Goal: Task Accomplishment & Management: Manage account settings

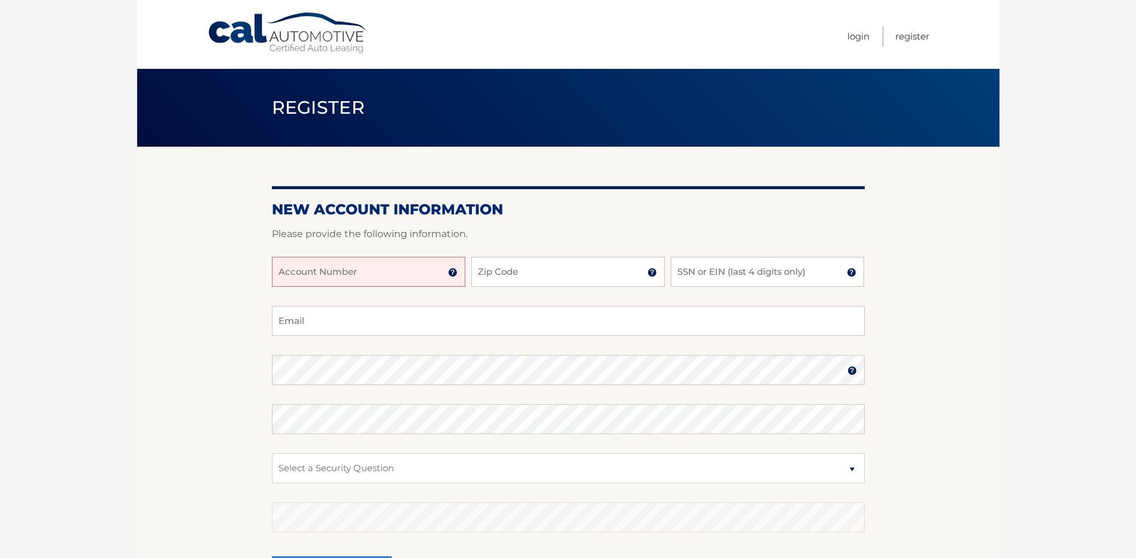
drag, startPoint x: 375, startPoint y: 278, endPoint x: 369, endPoint y: 277, distance: 6.7
click at [374, 280] on input "Account Number" at bounding box center [368, 272] width 193 height 30
type input "1"
type input "44456023962"
click at [520, 274] on input "Zip Code" at bounding box center [567, 272] width 193 height 30
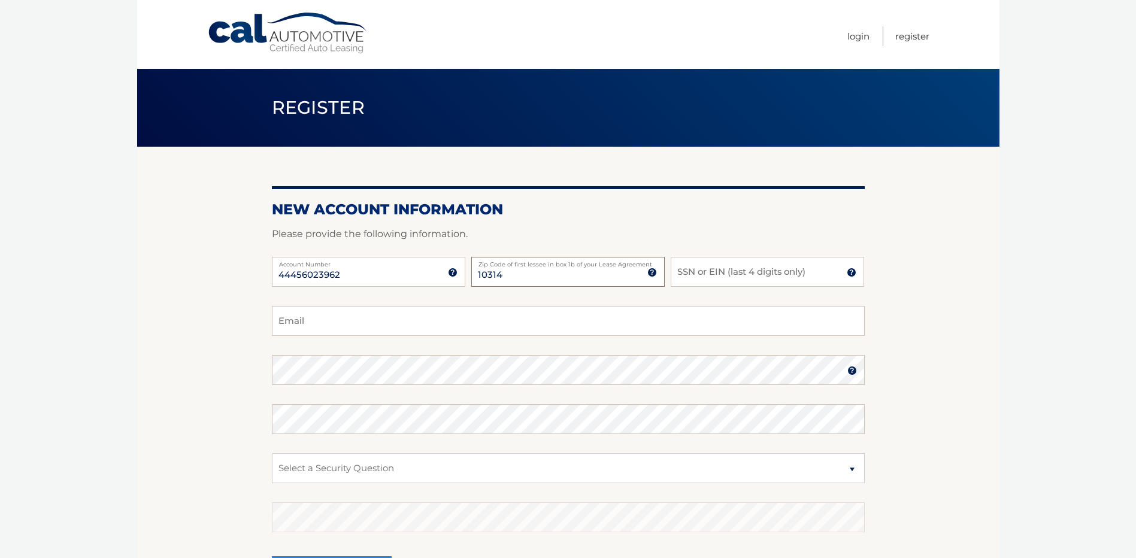
type input "10314"
click at [718, 277] on input "SSN or EIN (last 4 digits only)" at bounding box center [767, 272] width 193 height 30
type input "7676"
click at [332, 317] on input "Email" at bounding box center [568, 321] width 593 height 30
type input "mwalshlaw@gmail.com"
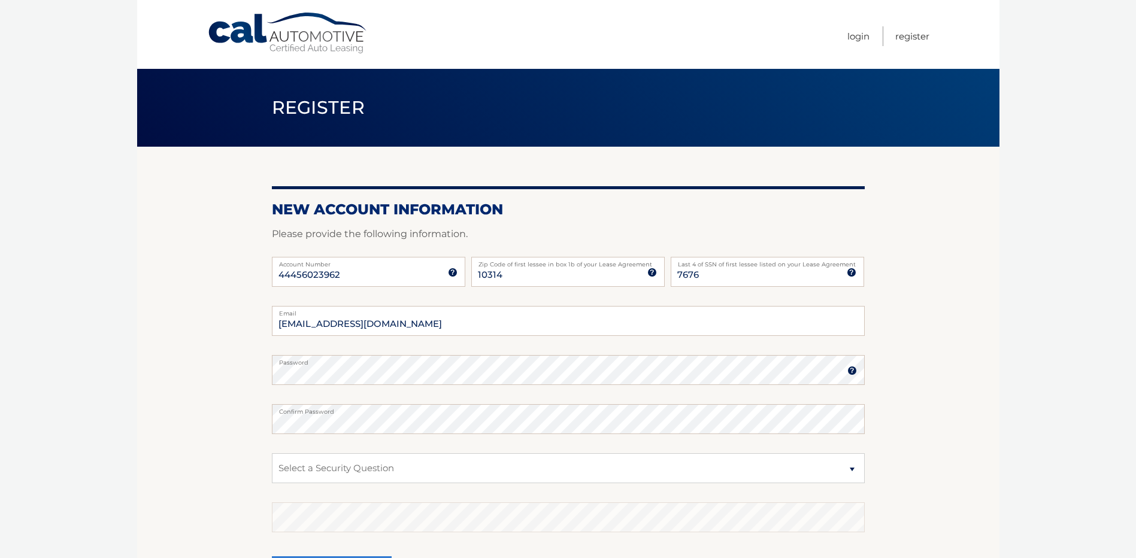
click at [854, 372] on img at bounding box center [852, 371] width 10 height 10
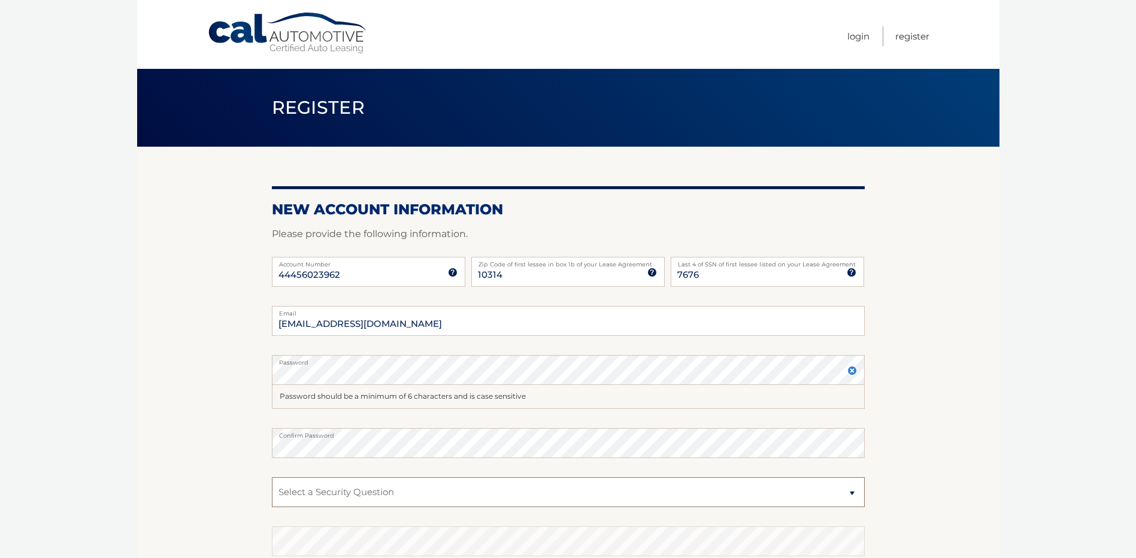
click at [707, 486] on select "Select a Security Question What was the name of your elementary school? What is…" at bounding box center [568, 492] width 593 height 30
select select "2"
click at [272, 477] on select "Select a Security Question What was the name of your elementary school? What is…" at bounding box center [568, 492] width 593 height 30
click at [318, 494] on select "Select a Security Question What was the name of your elementary school? What is…" at bounding box center [568, 492] width 593 height 30
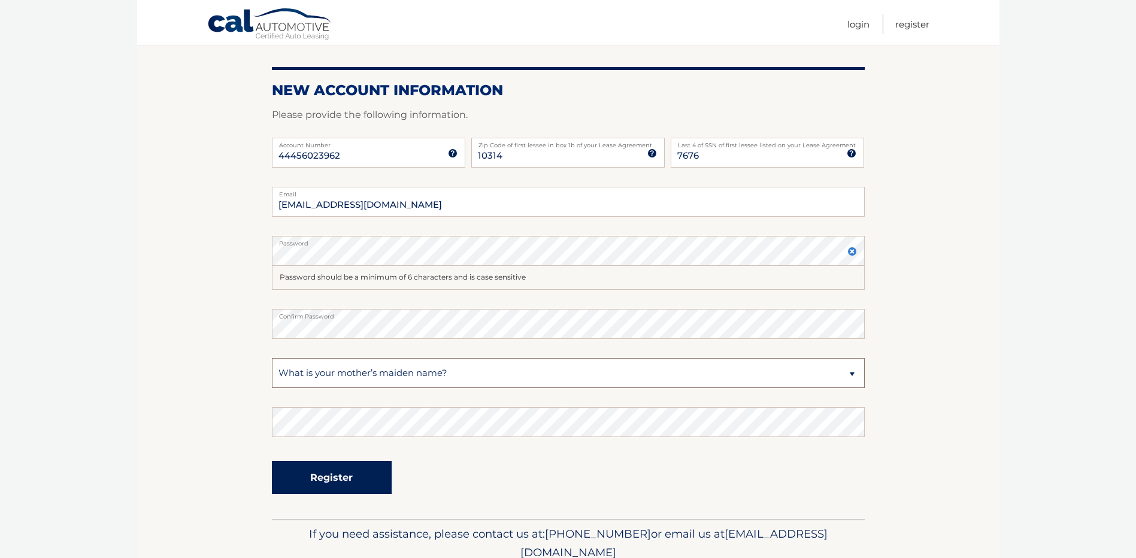
scroll to position [120, 0]
click at [331, 475] on button "Register" at bounding box center [332, 476] width 120 height 33
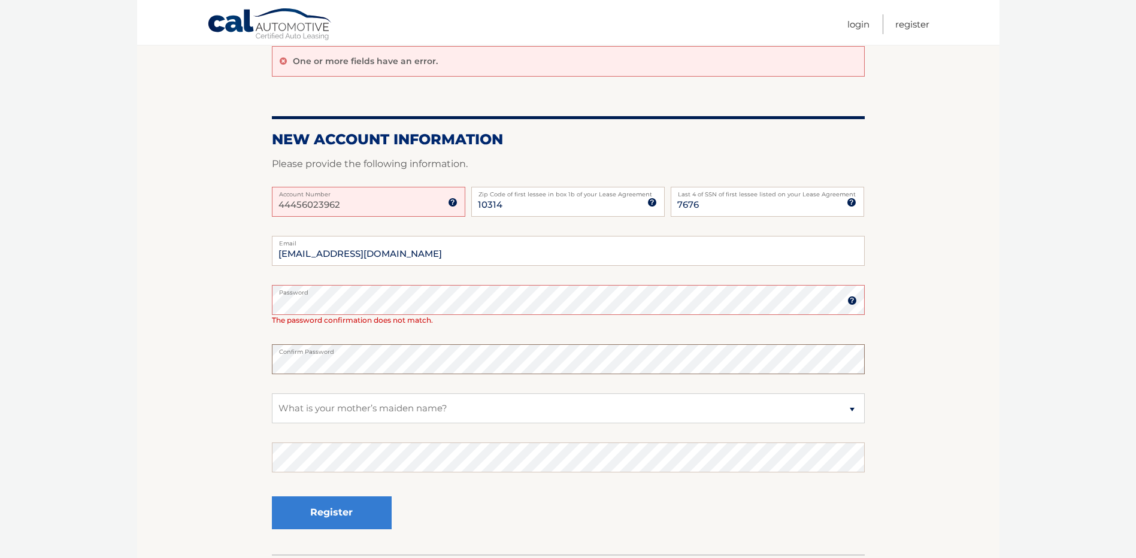
scroll to position [120, 0]
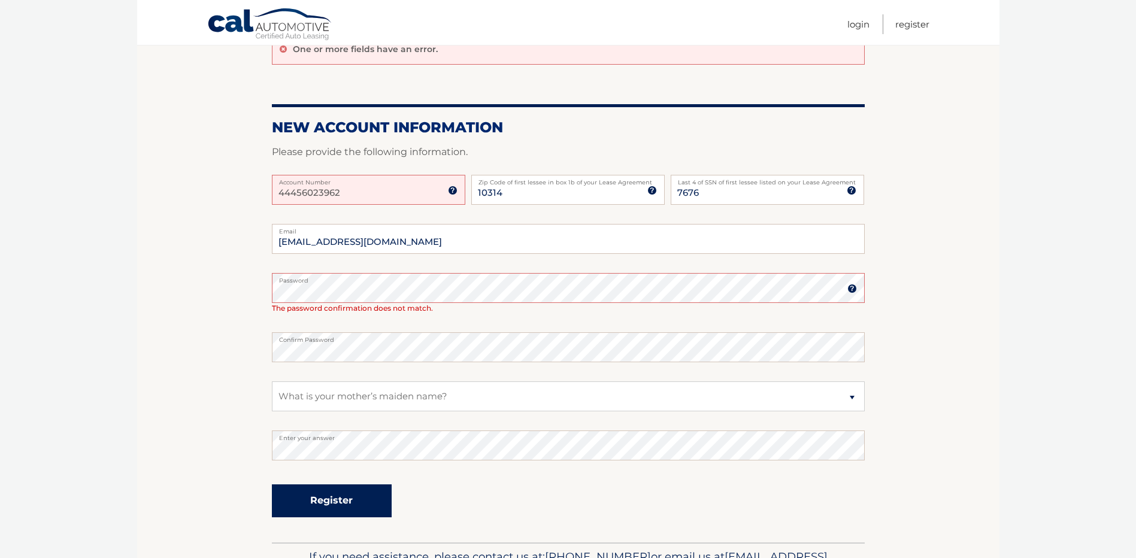
drag, startPoint x: 324, startPoint y: 500, endPoint x: 319, endPoint y: 492, distance: 9.1
click at [324, 499] on button "Register" at bounding box center [332, 500] width 120 height 33
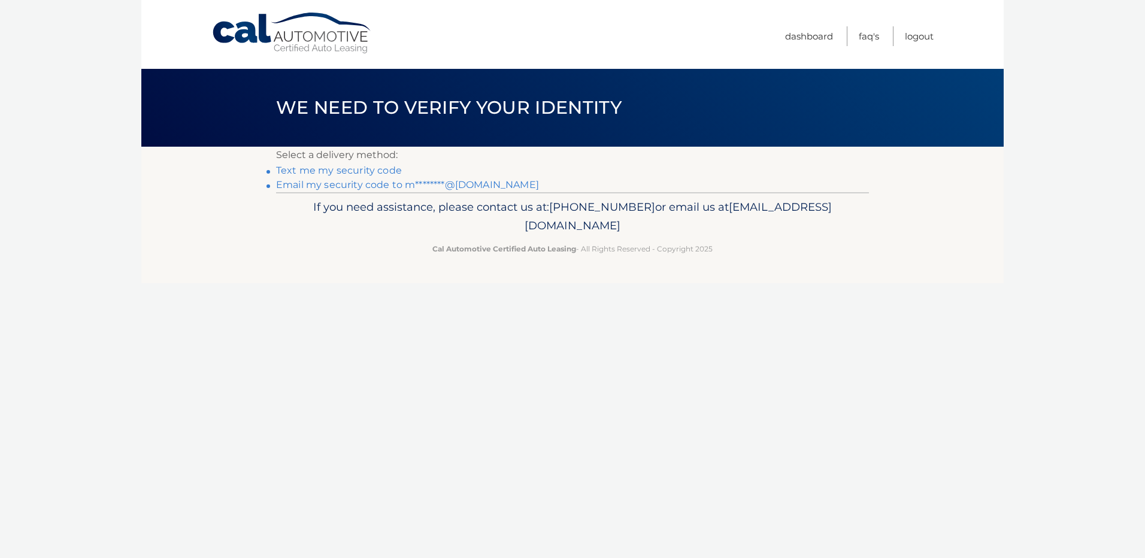
click at [353, 169] on link "Text me my security code" at bounding box center [339, 170] width 126 height 11
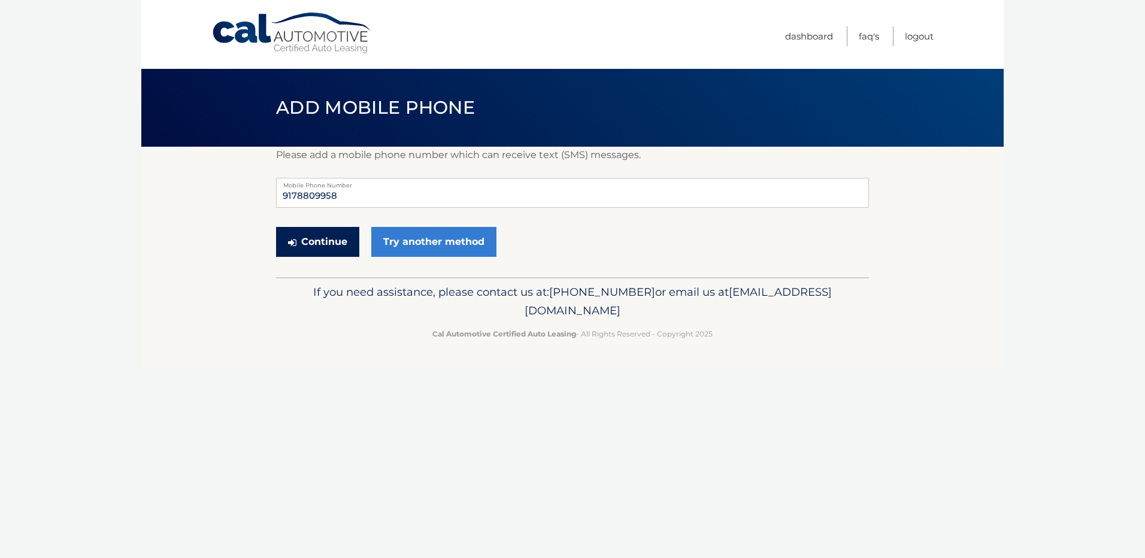
click at [333, 244] on button "Continue" at bounding box center [317, 242] width 83 height 30
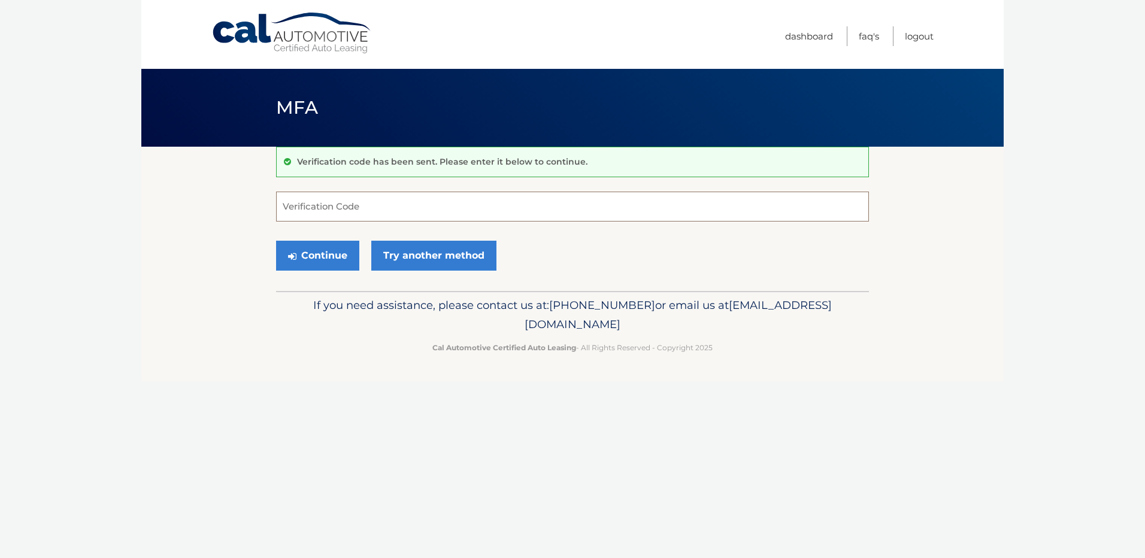
click at [327, 217] on input "Verification Code" at bounding box center [572, 207] width 593 height 30
type input "909786"
click at [330, 263] on button "Continue" at bounding box center [317, 256] width 83 height 30
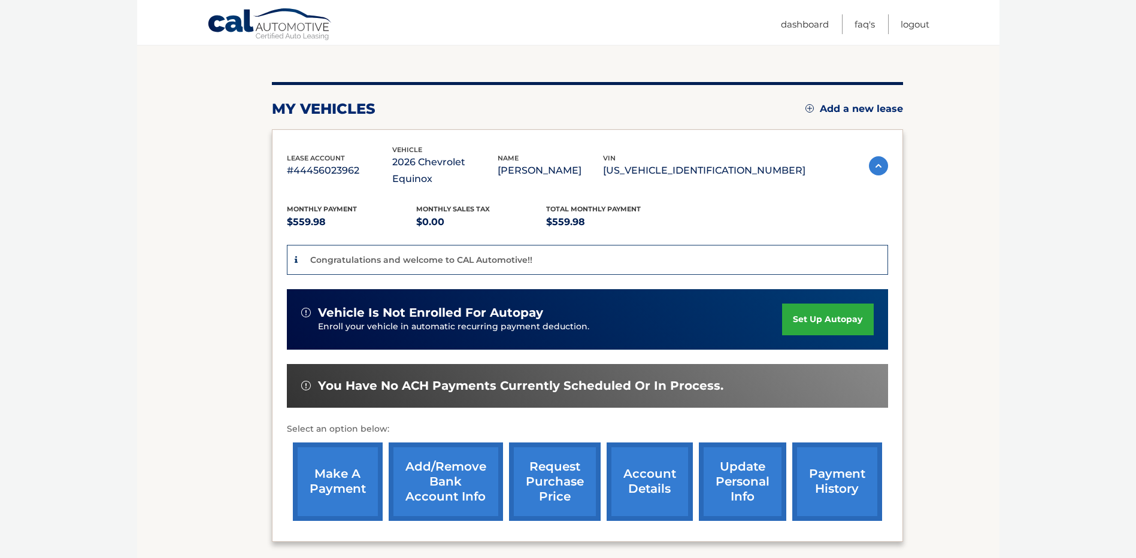
scroll to position [120, 0]
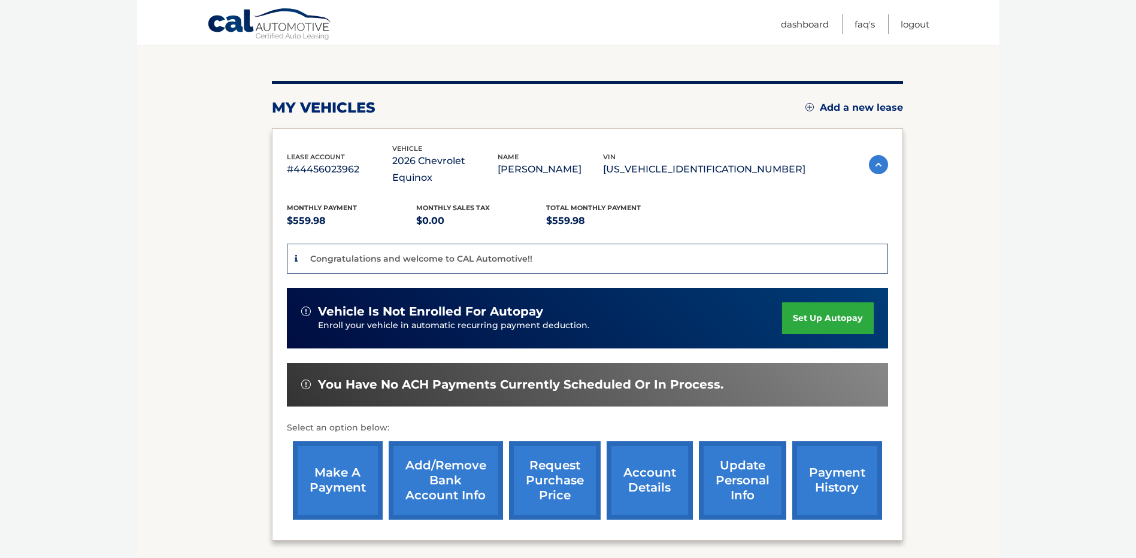
click at [812, 304] on link "set up autopay" at bounding box center [827, 318] width 91 height 32
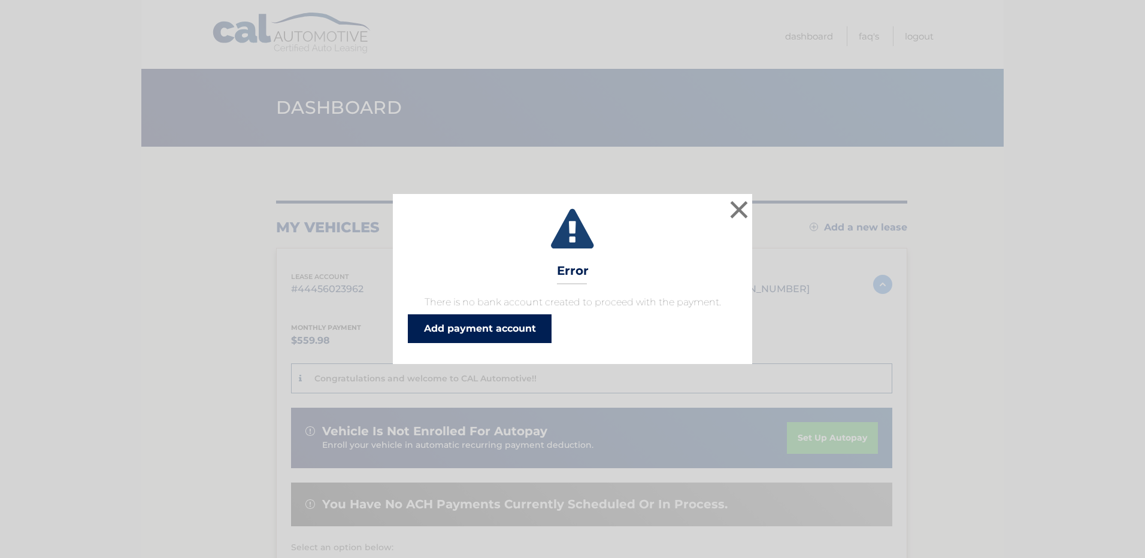
click at [505, 332] on link "Add payment account" at bounding box center [480, 328] width 144 height 29
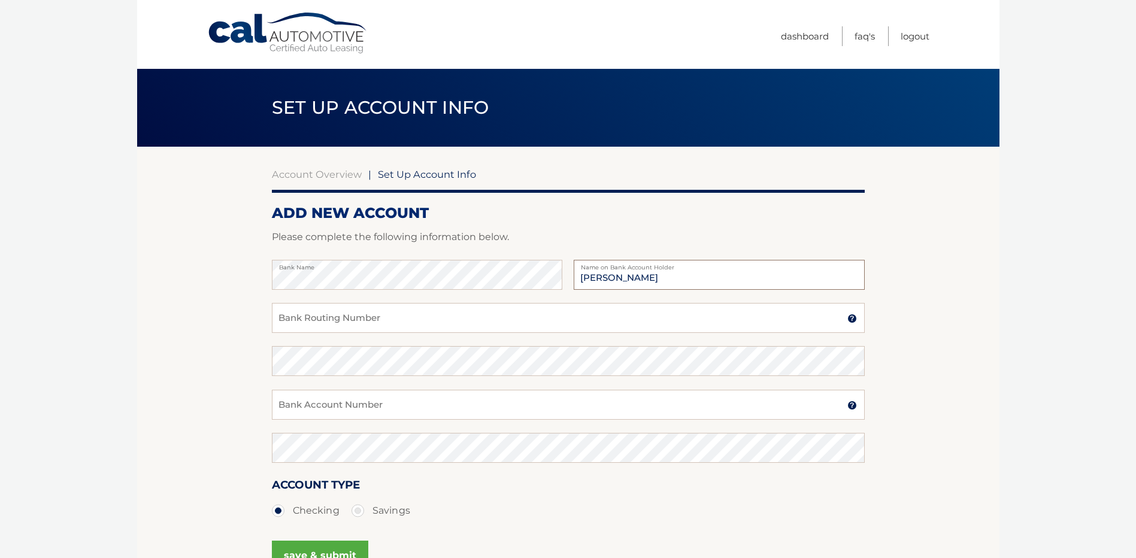
type input "MICHAEL M. WALSH"
click at [321, 325] on input "Bank Routing Number" at bounding box center [568, 318] width 593 height 30
type input "026013673"
click at [330, 410] on input "Bank Account Number" at bounding box center [568, 405] width 593 height 30
type input "7921076100"
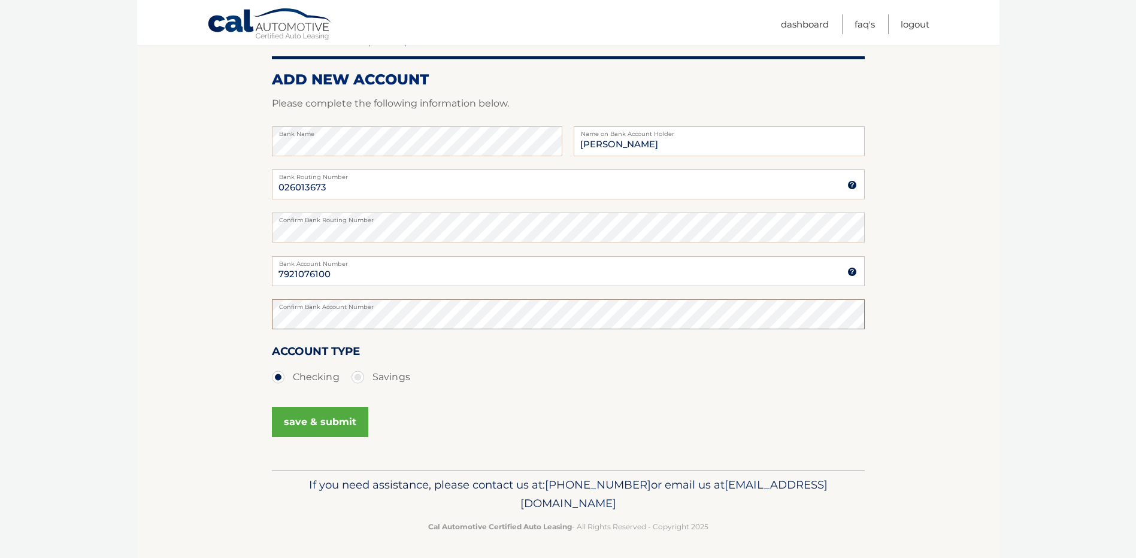
scroll to position [136, 0]
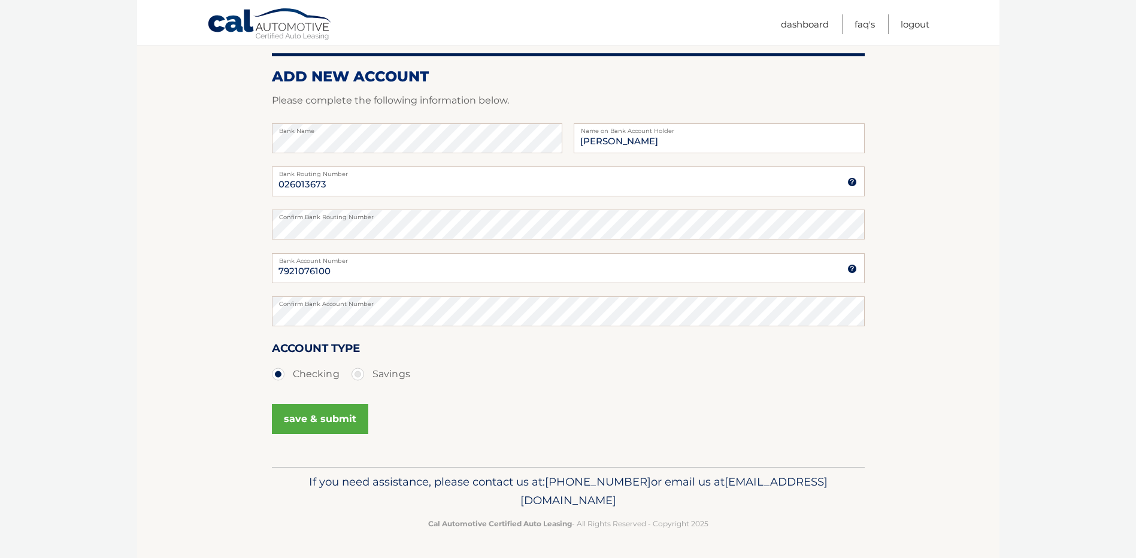
click at [317, 414] on button "save & submit" at bounding box center [320, 419] width 96 height 30
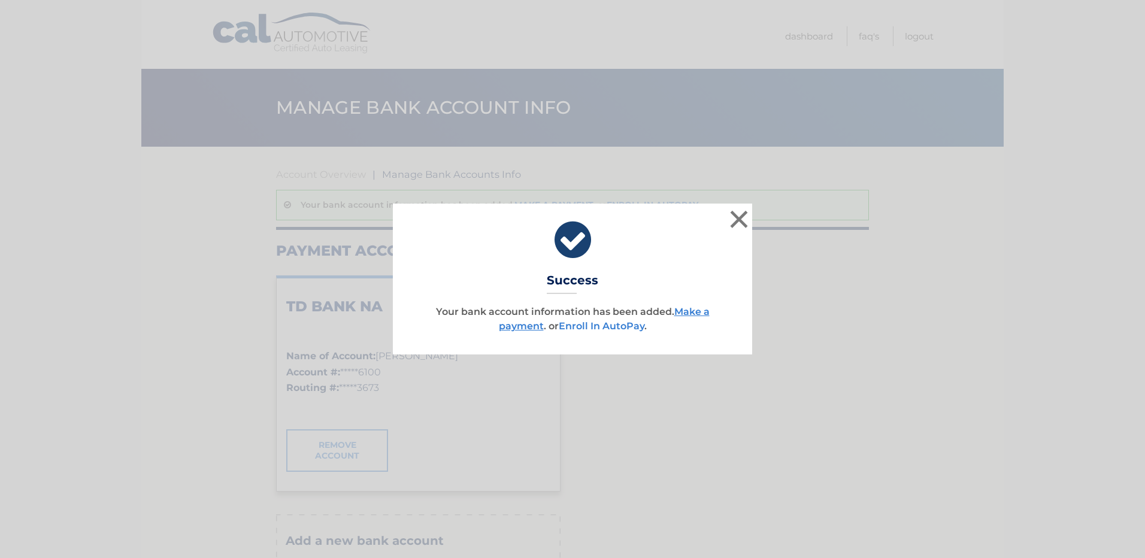
click at [583, 324] on link "Enroll In AutoPay" at bounding box center [602, 325] width 86 height 11
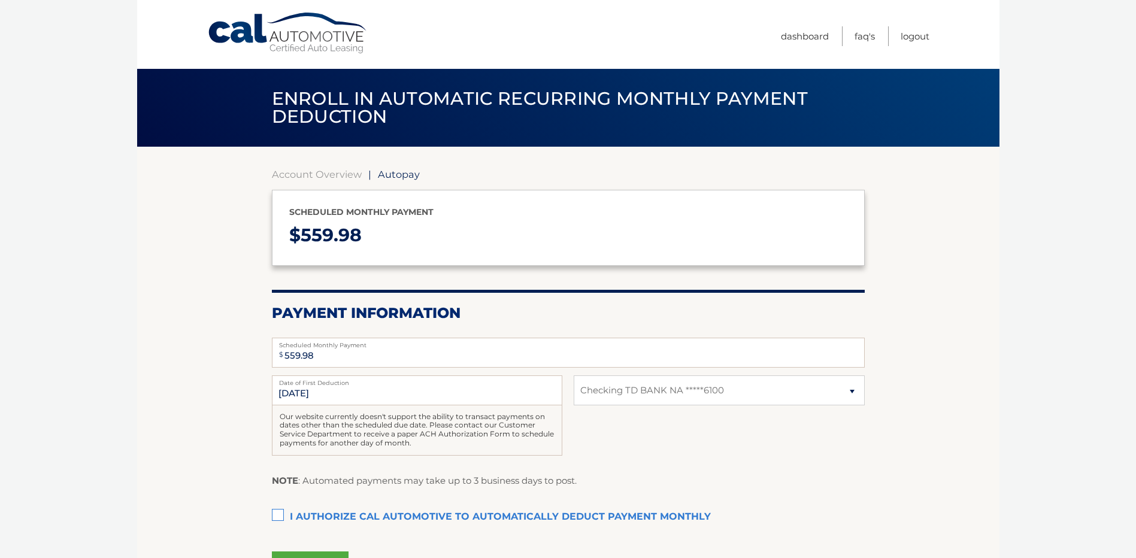
select select "ODljNTEzYmItY2NmOC00MmI0LTgwNWItZGFjNmY2ODYzMTZi"
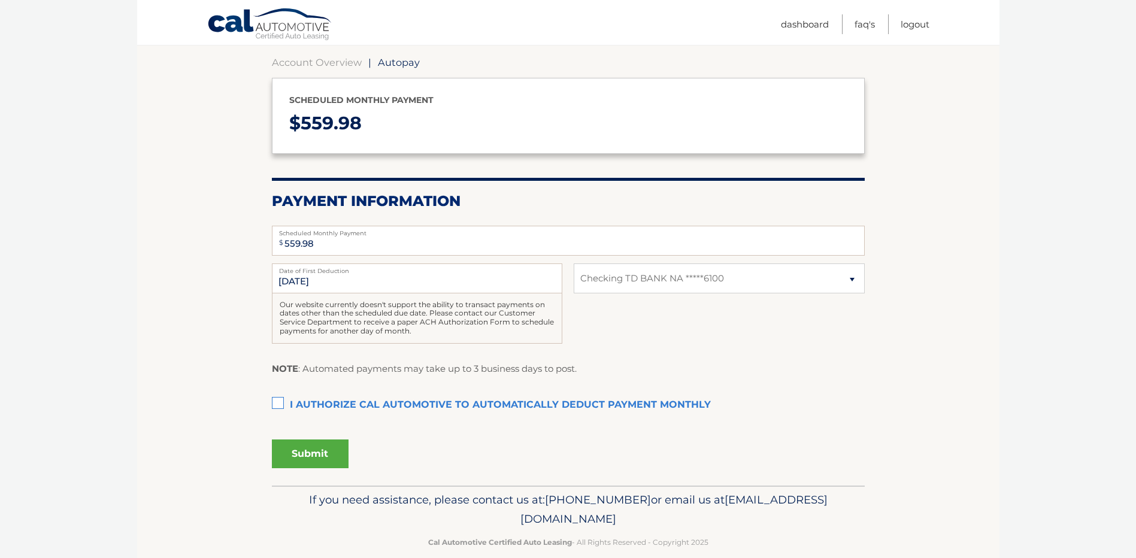
scroll to position [130, 0]
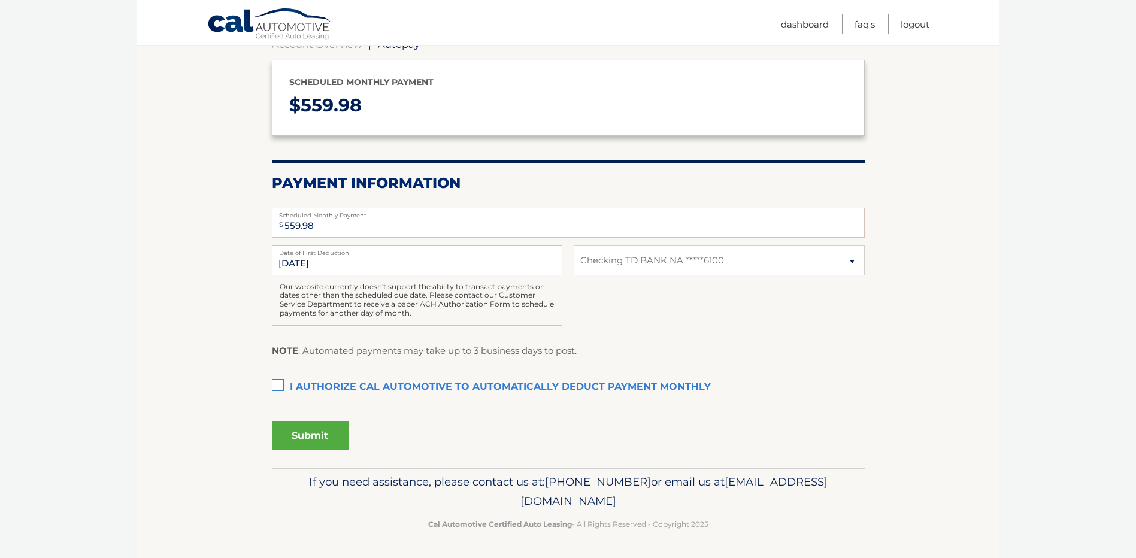
click at [281, 387] on label "I authorize cal automotive to automatically deduct payment monthly This checkbo…" at bounding box center [568, 387] width 593 height 24
click at [0, 0] on input "I authorize cal automotive to automatically deduct payment monthly This checkbo…" at bounding box center [0, 0] width 0 height 0
click at [297, 431] on button "Submit" at bounding box center [310, 435] width 77 height 29
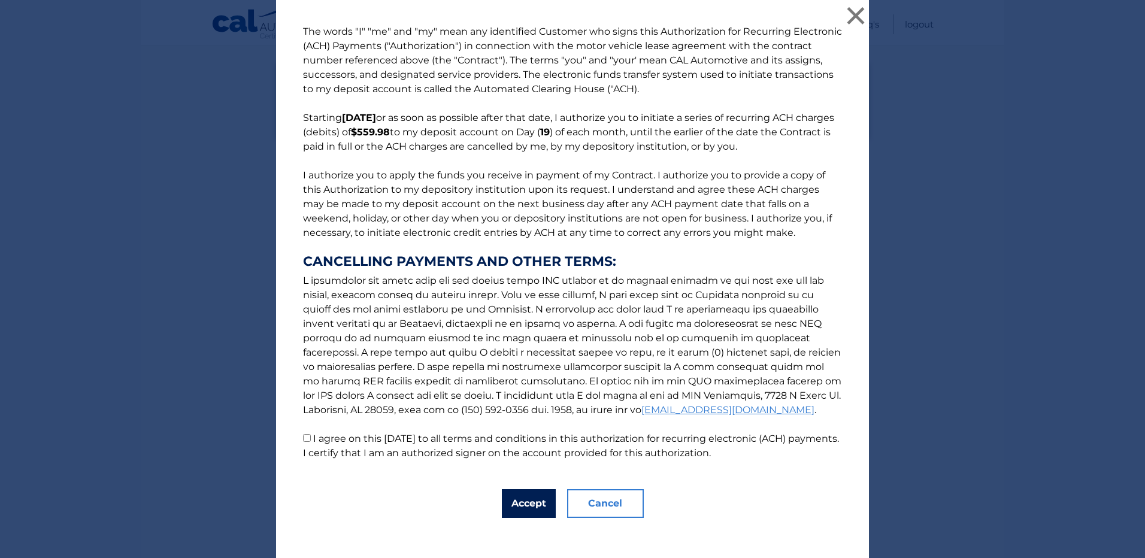
click at [511, 509] on button "Accept" at bounding box center [529, 503] width 54 height 29
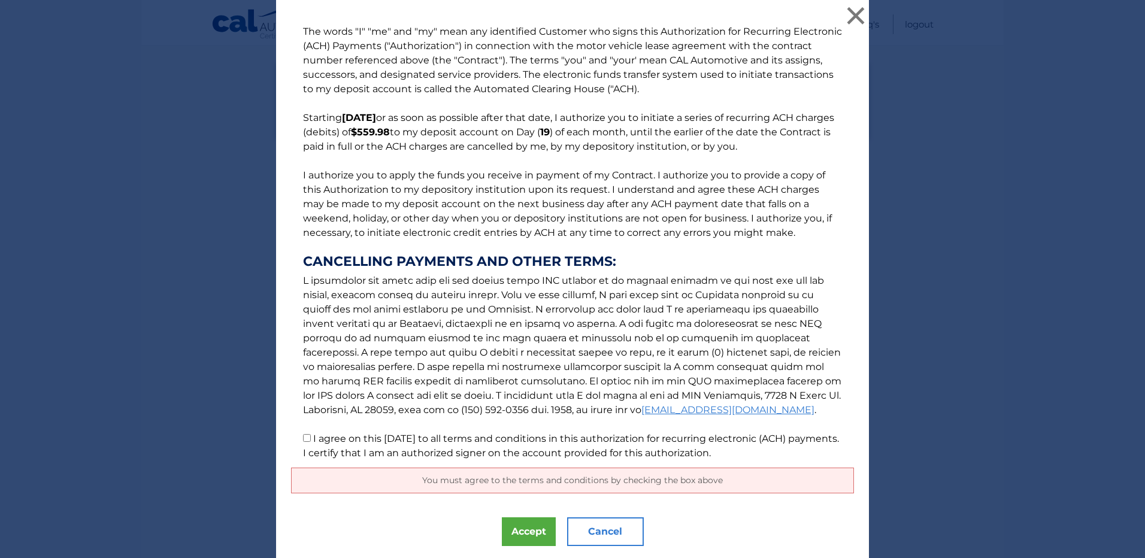
click at [305, 440] on input "I agree on this 10/13/2025 to all terms and conditions in this authorization fo…" at bounding box center [307, 438] width 8 height 8
checkbox input "true"
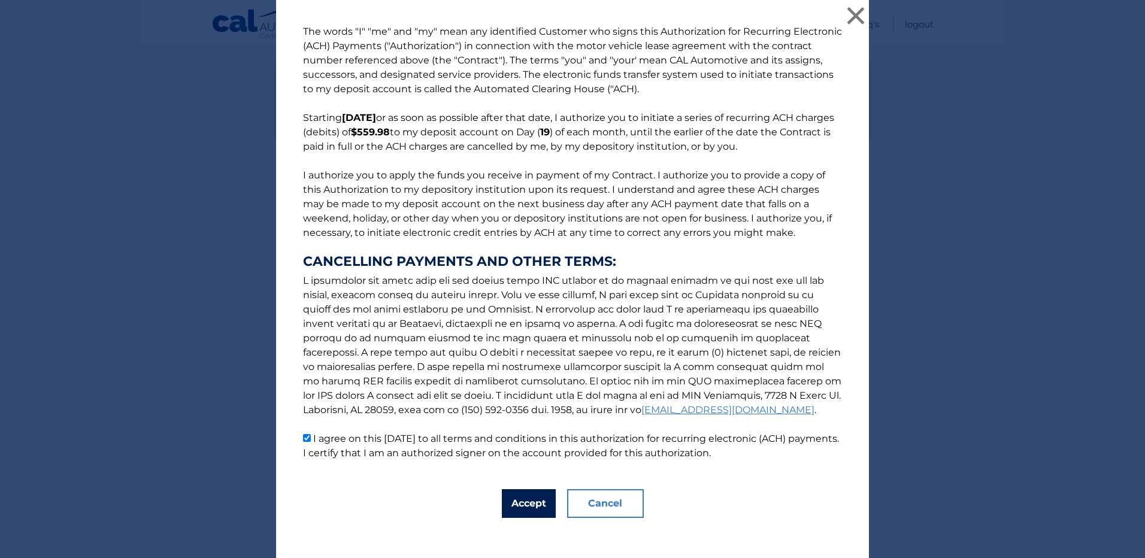
click at [510, 505] on button "Accept" at bounding box center [529, 503] width 54 height 29
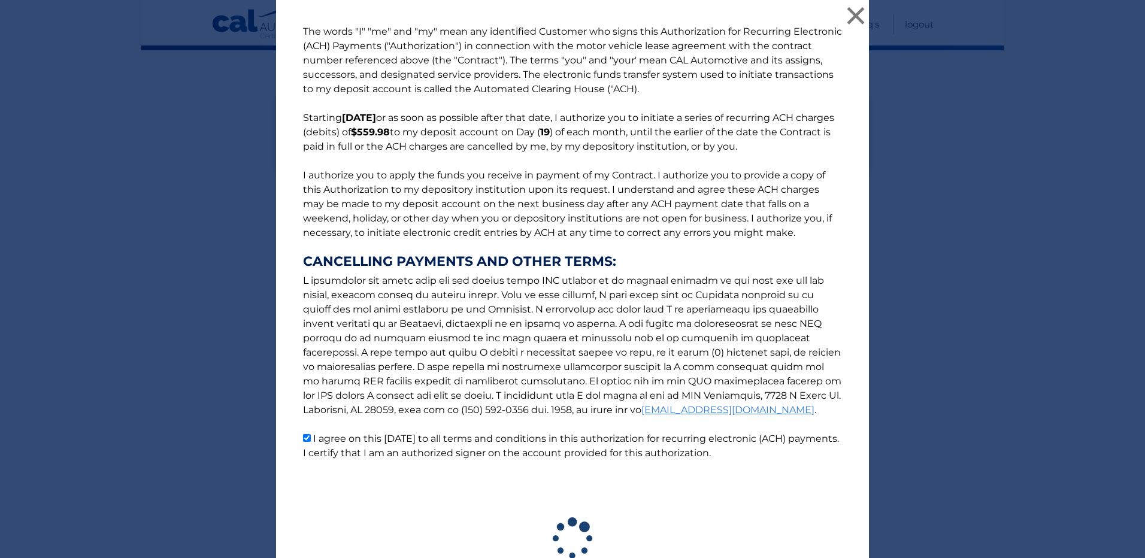
scroll to position [96, 0]
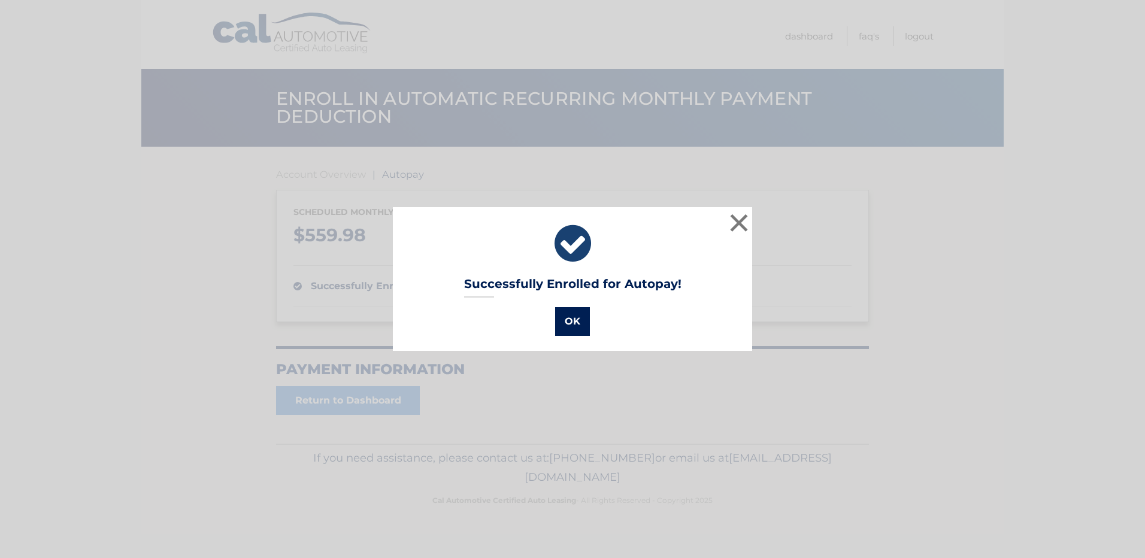
click at [567, 322] on button "OK" at bounding box center [572, 321] width 35 height 29
